Goal: Task Accomplishment & Management: Complete application form

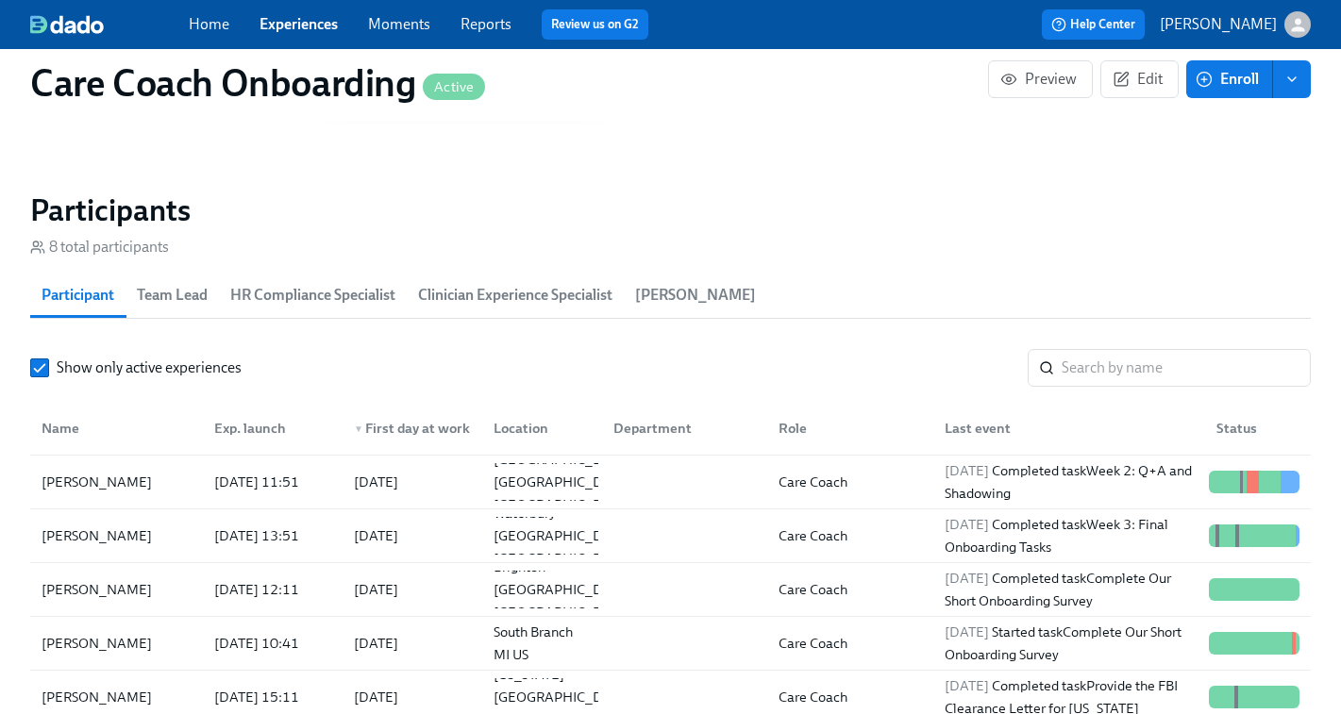
scroll to position [0, 9735]
click at [1130, 363] on input "search" at bounding box center [1185, 368] width 249 height 38
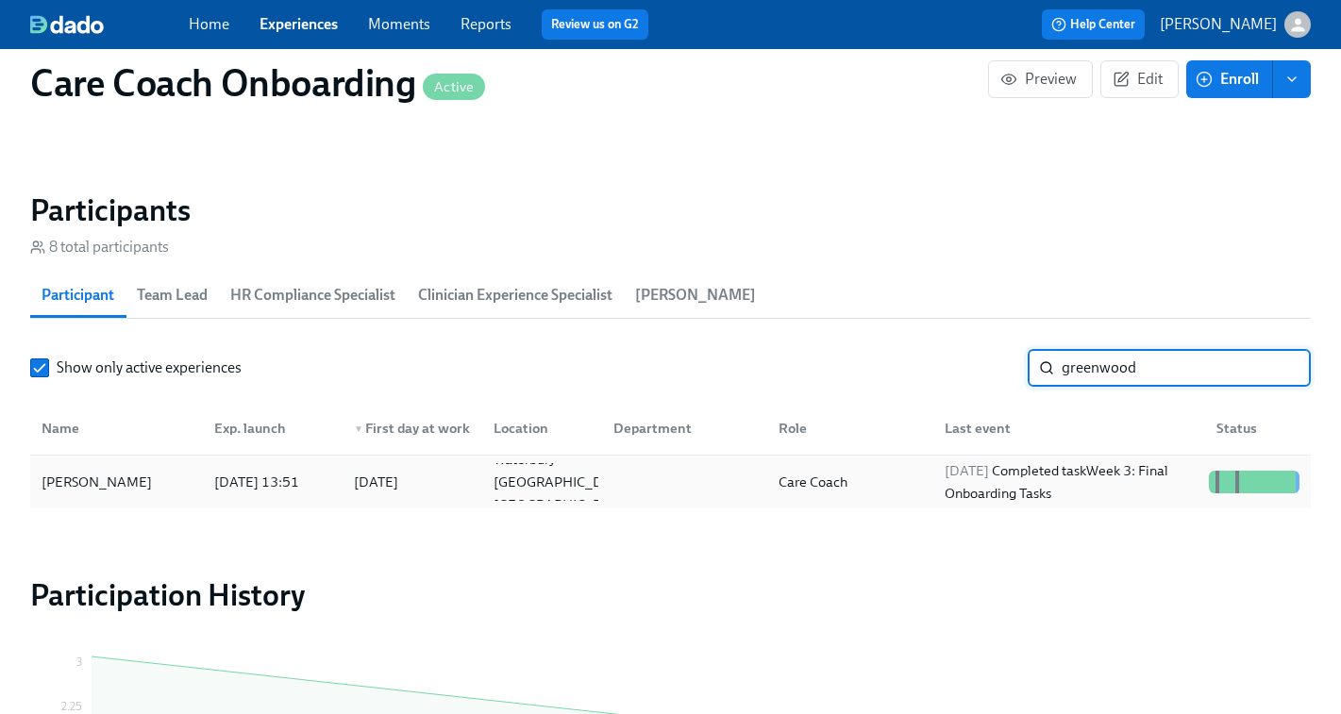
type input "greenwood"
click at [1077, 480] on div "2025/10/13 Completed task Week 3: Final Onboarding Tasks" at bounding box center [1069, 481] width 264 height 45
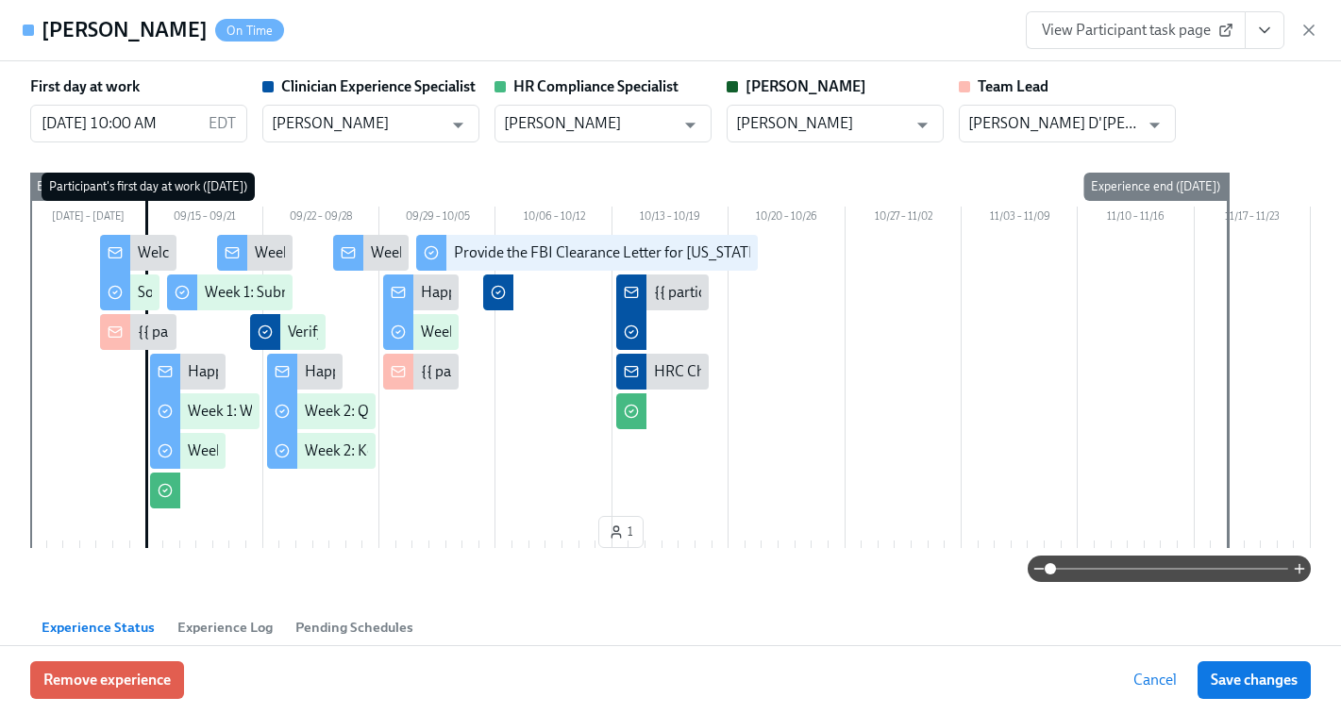
click at [1260, 31] on icon "View task page" at bounding box center [1264, 30] width 19 height 19
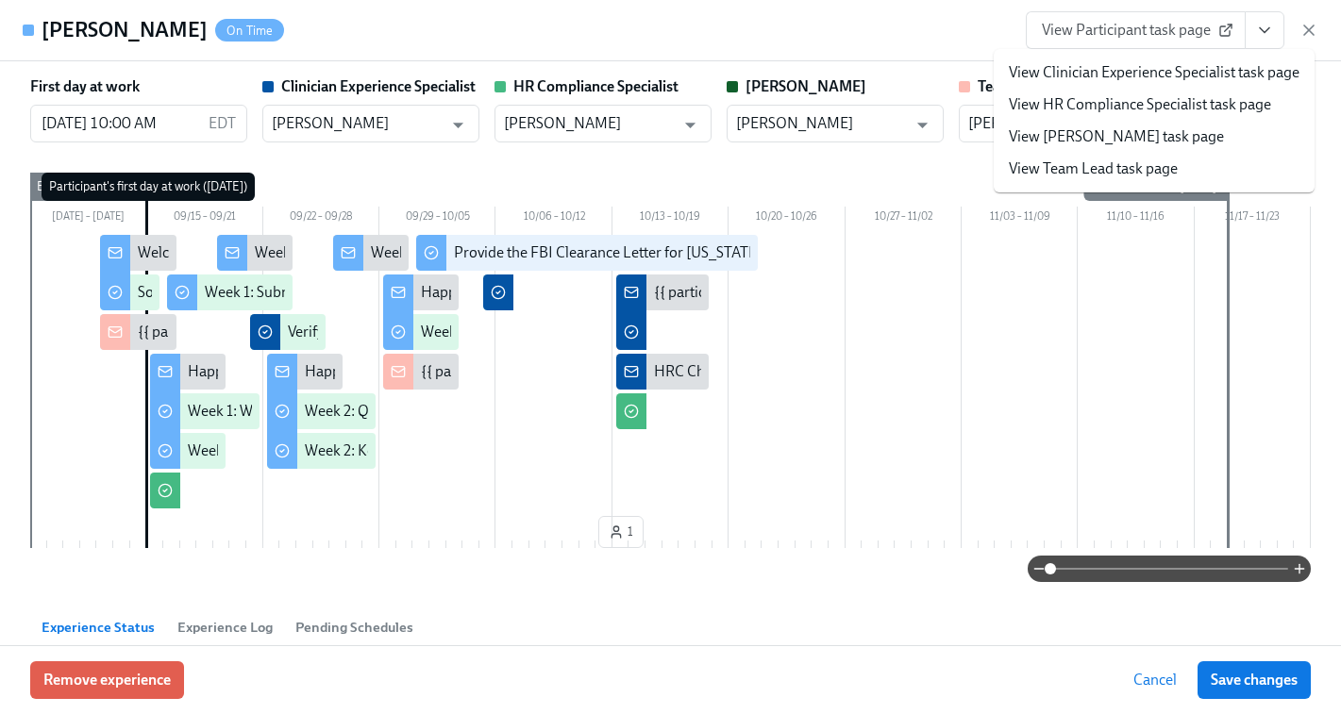
click at [1126, 75] on link "View Clinician Experience Specialist task page" at bounding box center [1154, 72] width 291 height 21
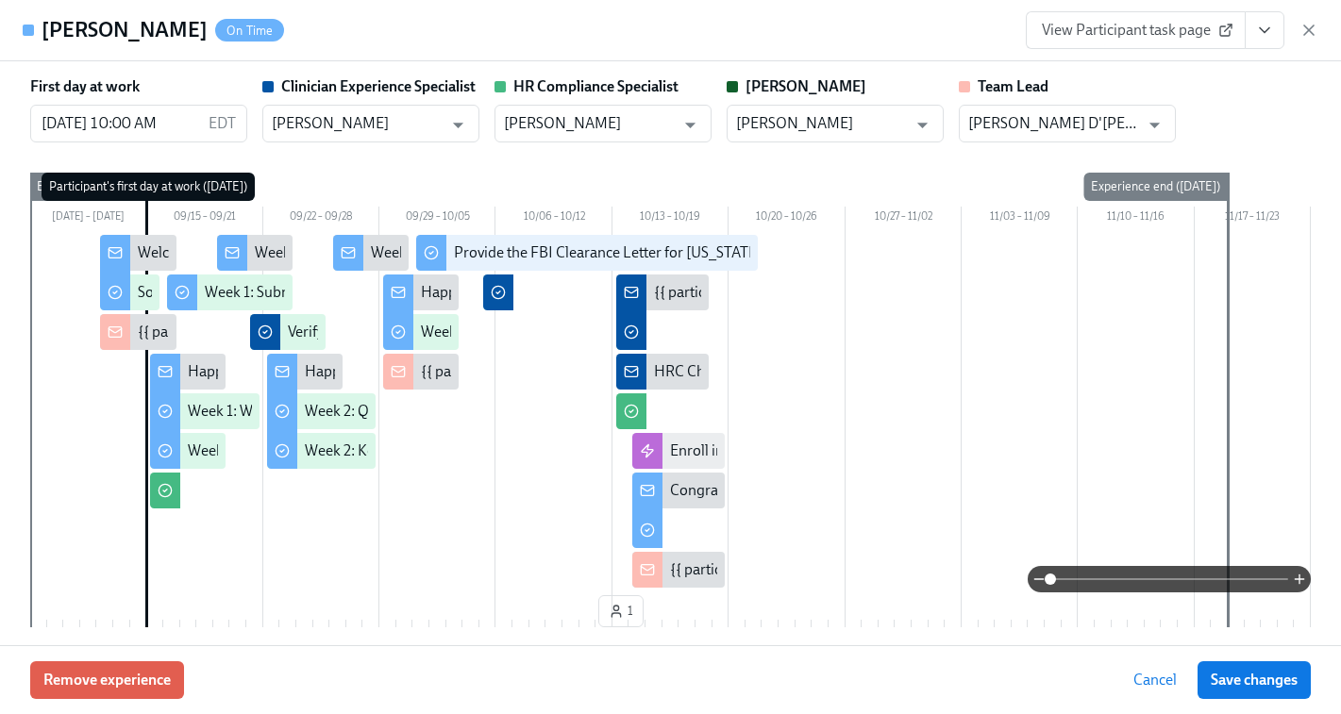
scroll to position [0, 10033]
click at [1307, 31] on icon "button" at bounding box center [1308, 29] width 9 height 9
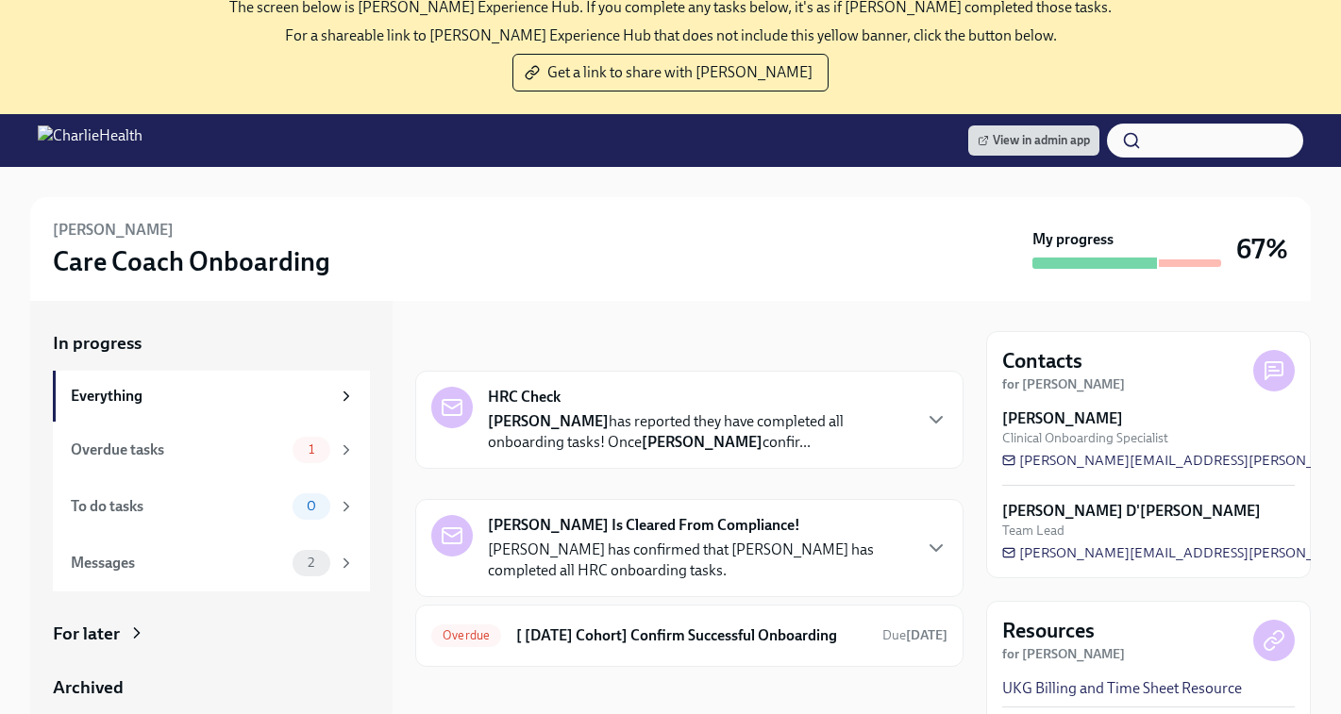
scroll to position [212, 0]
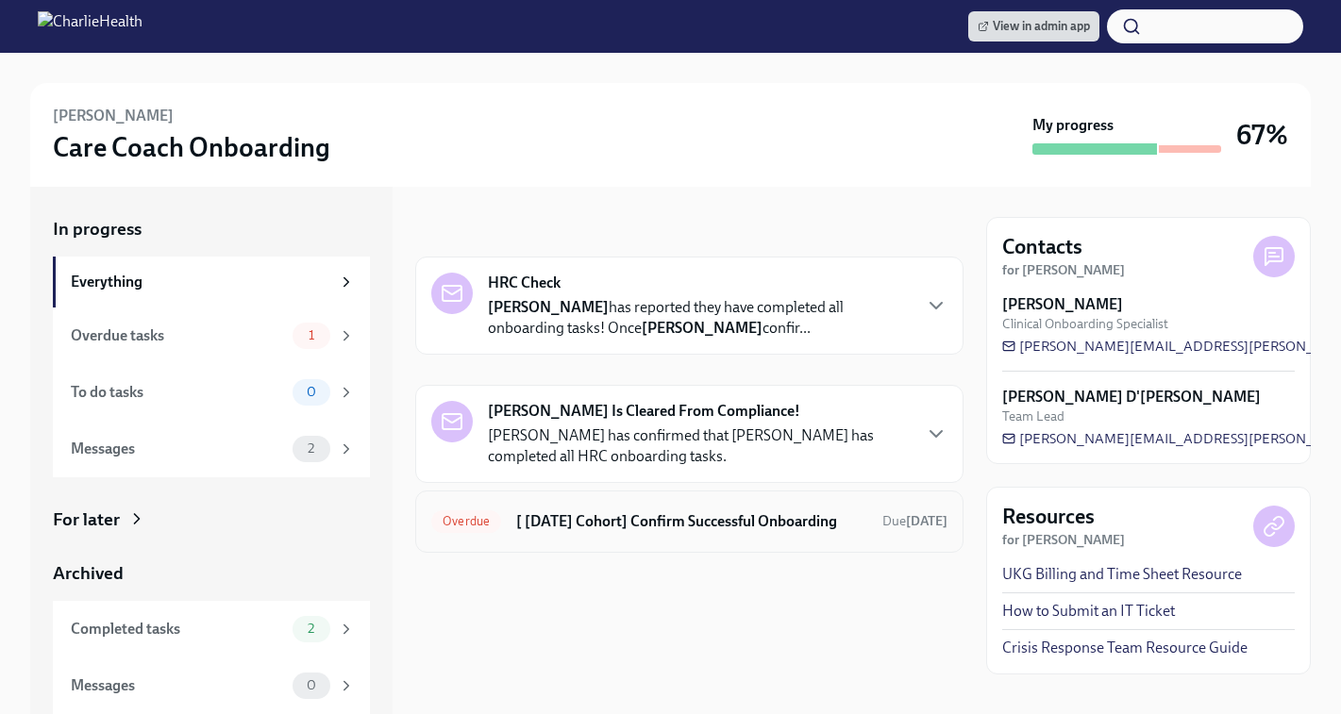
click at [590, 525] on h6 "[ [DATE] Cohort] Confirm Successful Onboarding" at bounding box center [691, 521] width 351 height 21
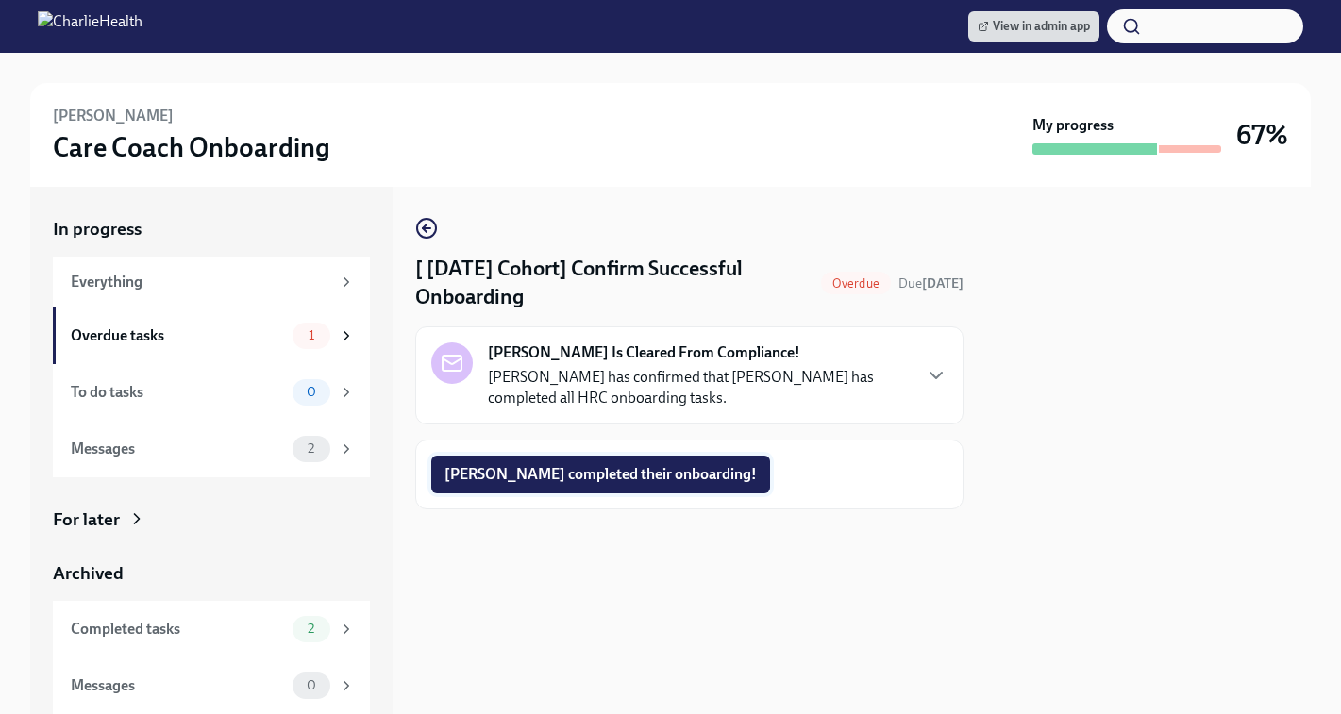
click at [565, 472] on span "[PERSON_NAME] completed their onboarding!" at bounding box center [600, 474] width 312 height 19
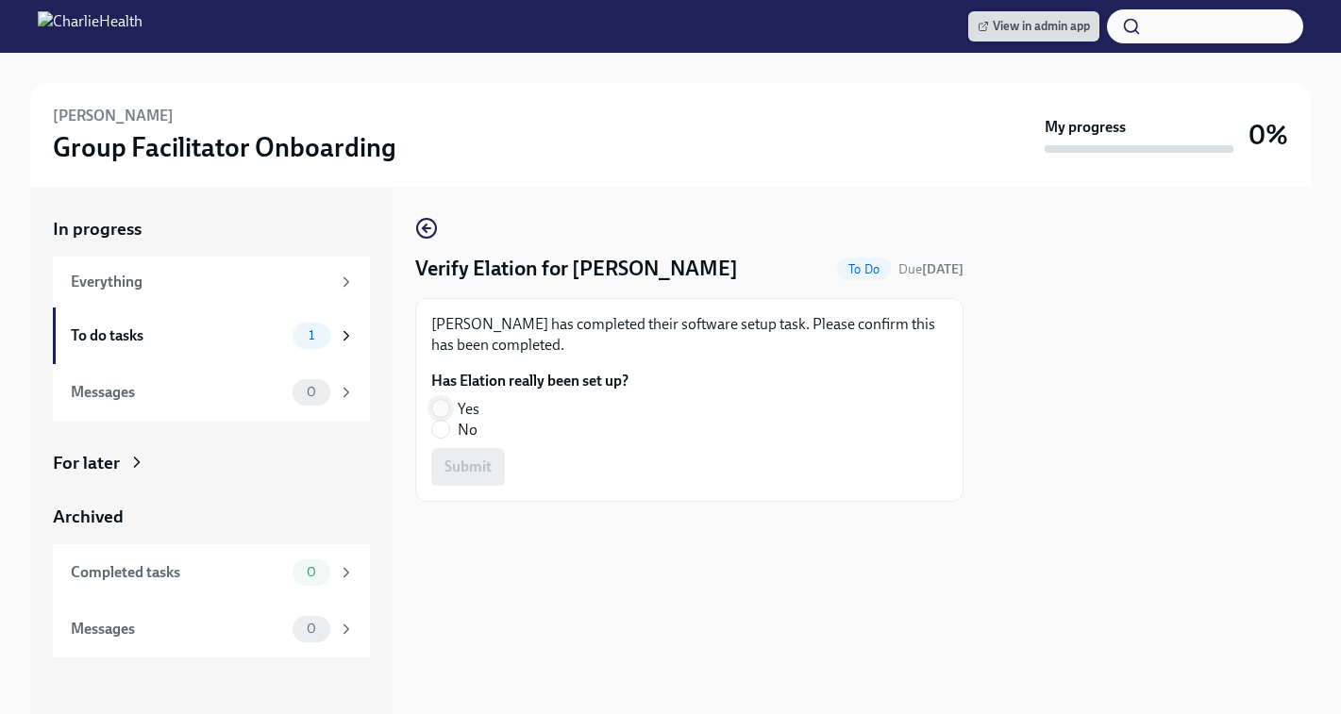
click at [437, 403] on input "Yes" at bounding box center [440, 408] width 17 height 17
radio input "true"
click at [462, 466] on span "Submit" at bounding box center [467, 467] width 47 height 19
click at [442, 431] on input "No" at bounding box center [440, 429] width 17 height 17
radio input "true"
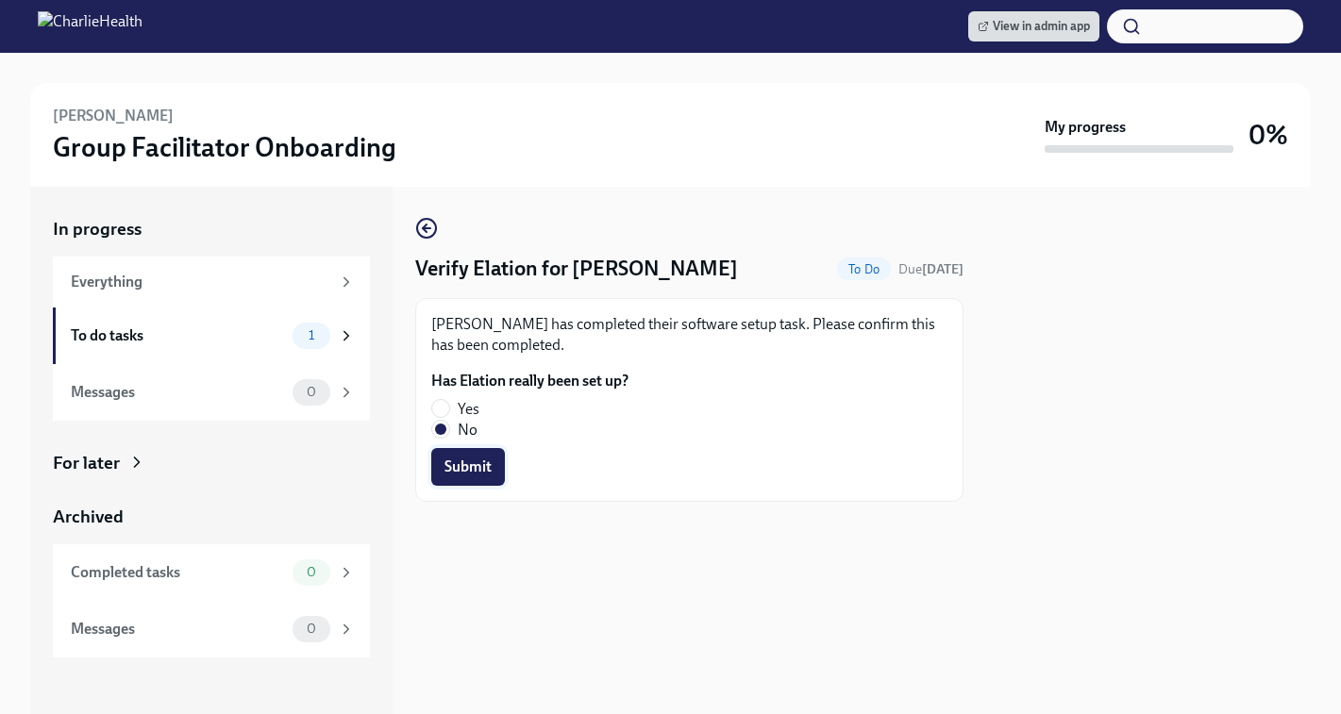
click at [458, 474] on span "Submit" at bounding box center [467, 467] width 47 height 19
